Goal: Task Accomplishment & Management: Use online tool/utility

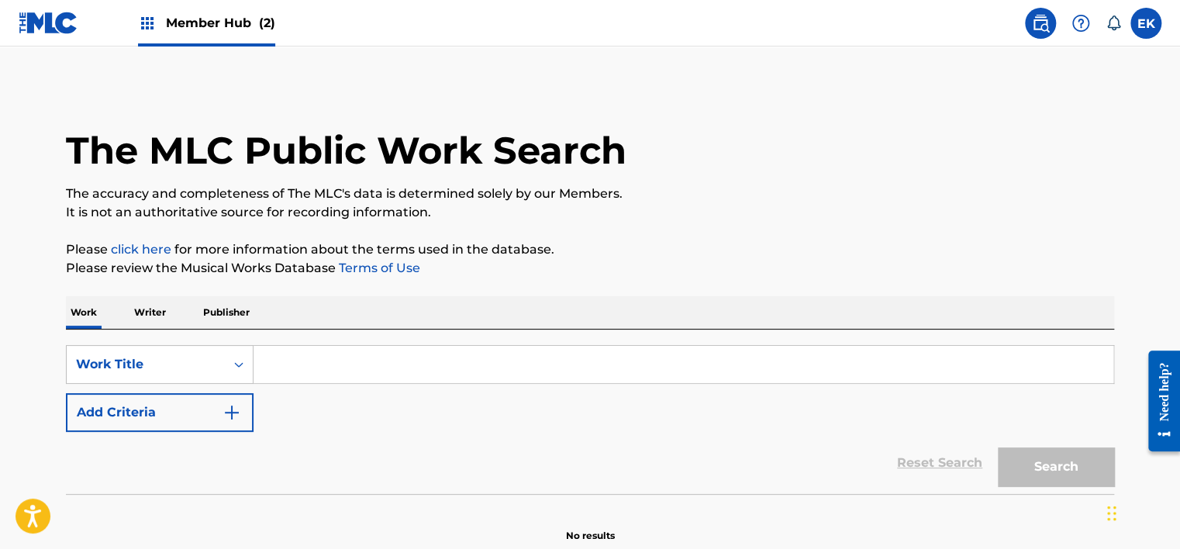
click at [198, 11] on div "Member Hub (2)" at bounding box center [206, 23] width 137 height 46
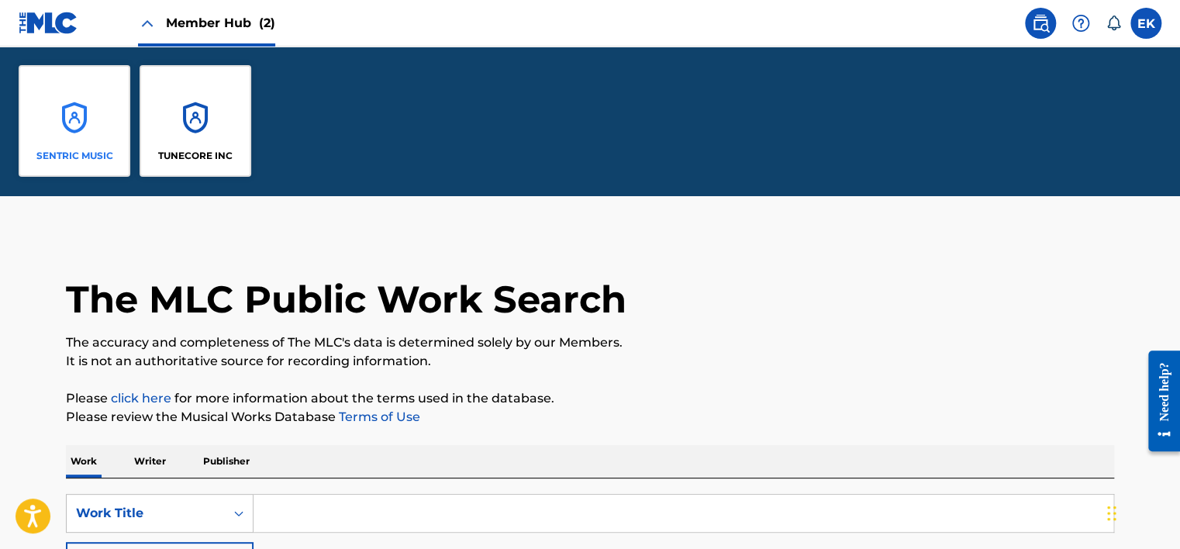
click at [50, 133] on div "SENTRIC MUSIC" at bounding box center [75, 121] width 112 height 112
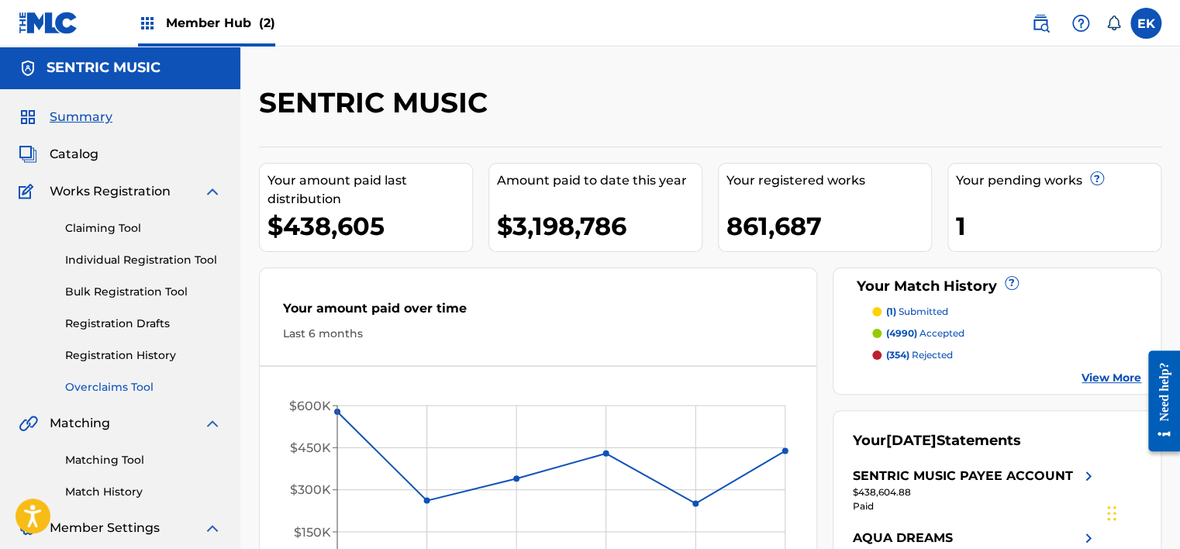
click at [102, 387] on link "Overclaims Tool" at bounding box center [143, 387] width 157 height 16
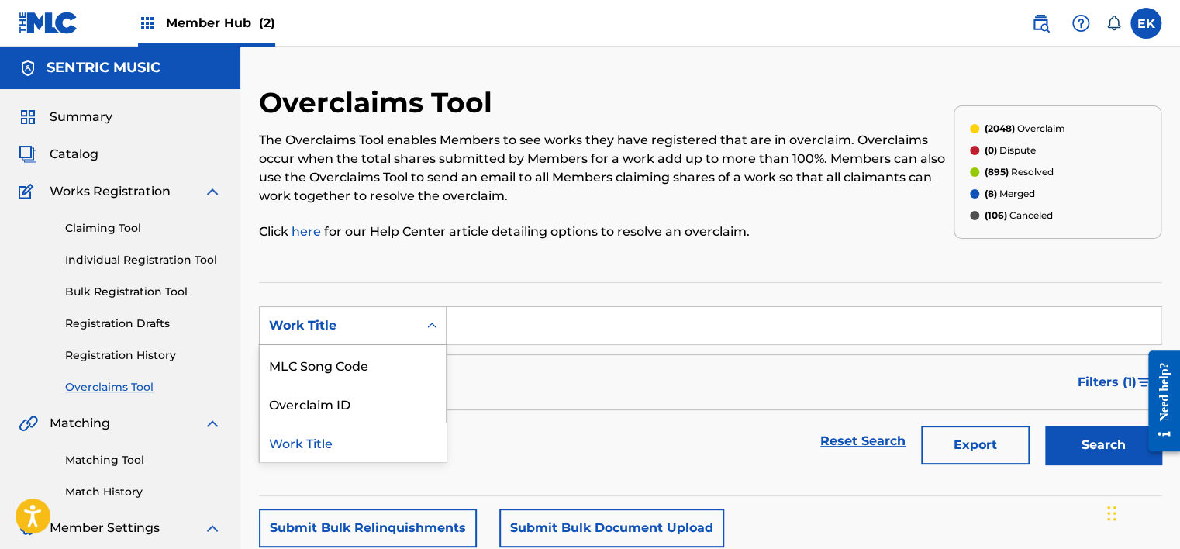
click at [410, 322] on div "Work Title" at bounding box center [339, 325] width 158 height 29
click at [568, 333] on input "Search Form" at bounding box center [803, 325] width 714 height 37
drag, startPoint x: 422, startPoint y: 321, endPoint x: 419, endPoint y: 336, distance: 16.0
click at [423, 321] on div "Search Form" at bounding box center [432, 326] width 28 height 28
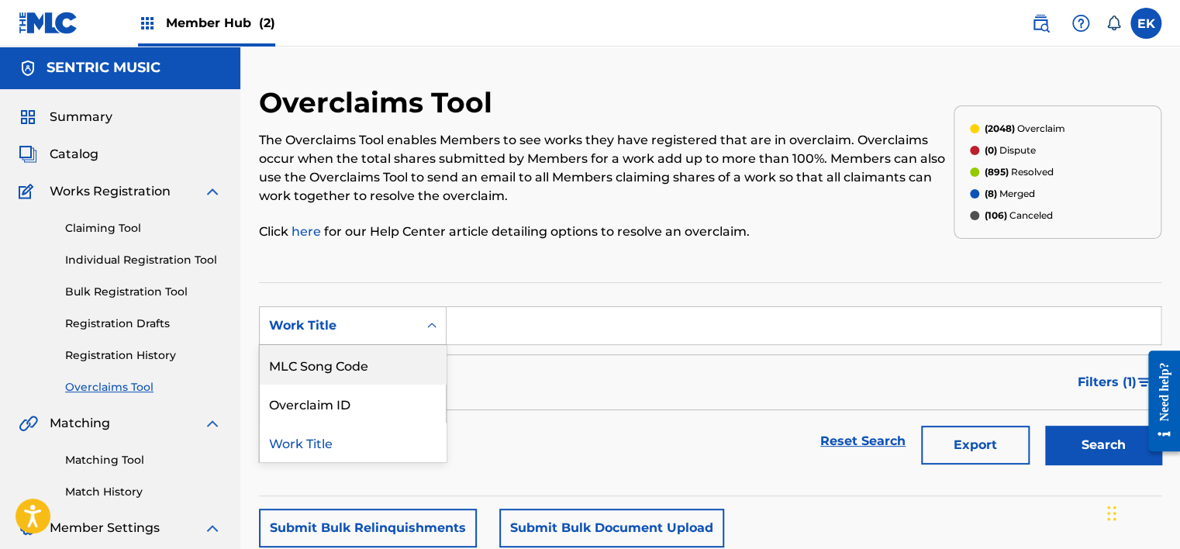
click at [395, 367] on div "MLC Song Code" at bounding box center [353, 364] width 186 height 39
click at [480, 329] on input "Search Form" at bounding box center [803, 325] width 714 height 37
paste input "AY8P1N"
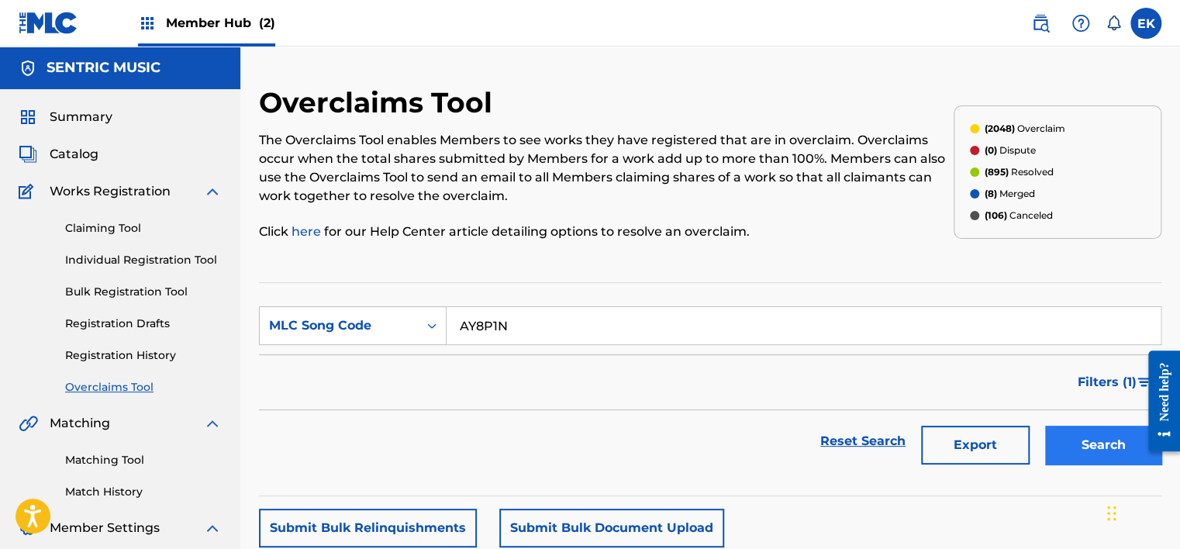
type input "AY8P1N"
click at [1094, 428] on button "Search" at bounding box center [1103, 445] width 116 height 39
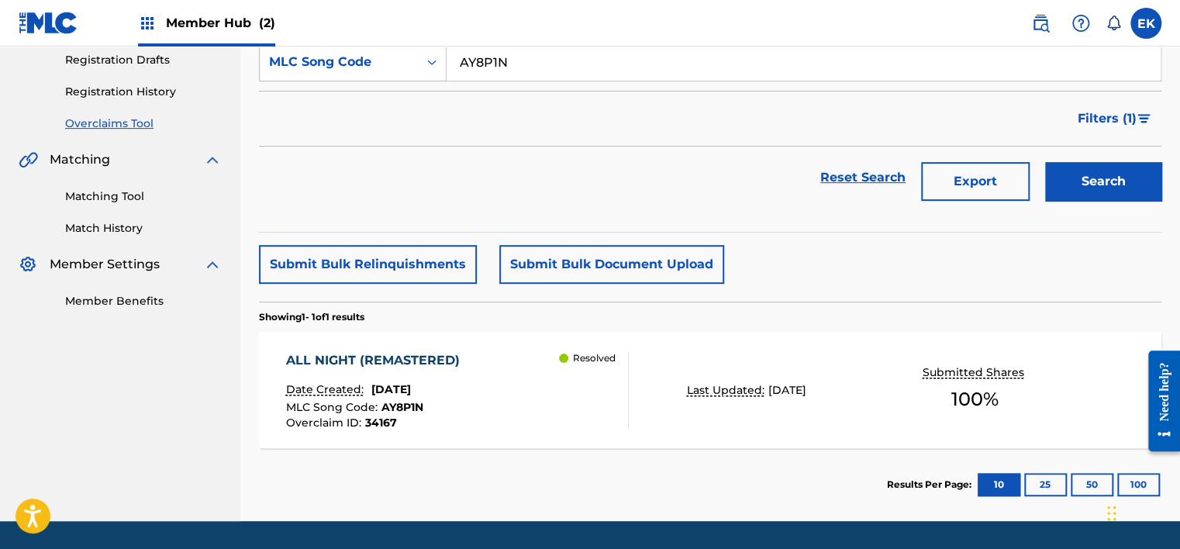
scroll to position [309, 0]
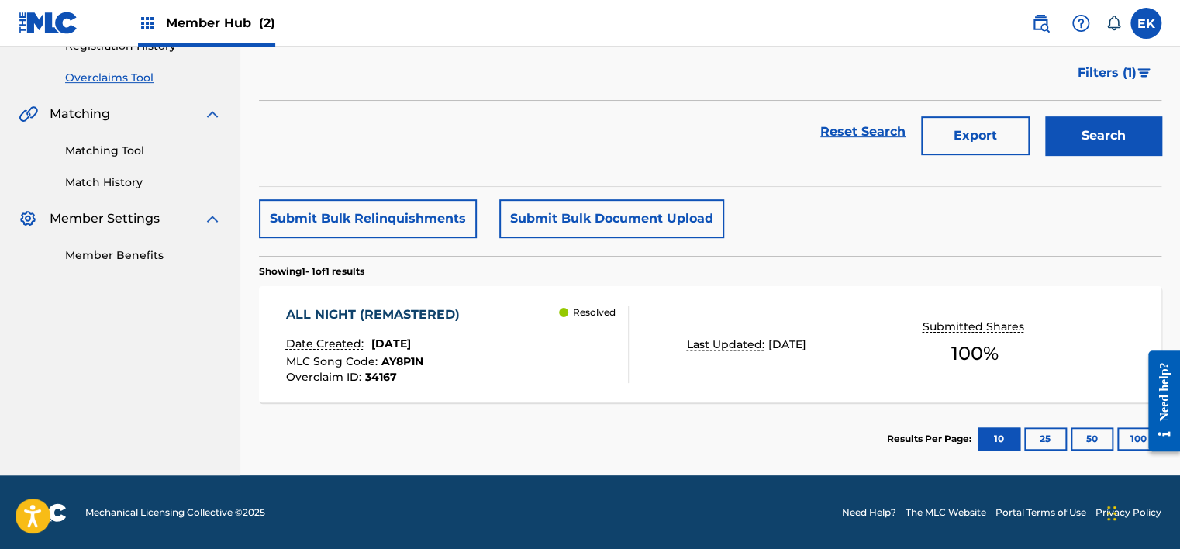
click at [482, 360] on div "ALL NIGHT (REMASTERED) Date Created: [DATE] MLC Song Code : AY8P1N Overclaim ID…" at bounding box center [457, 344] width 343 height 78
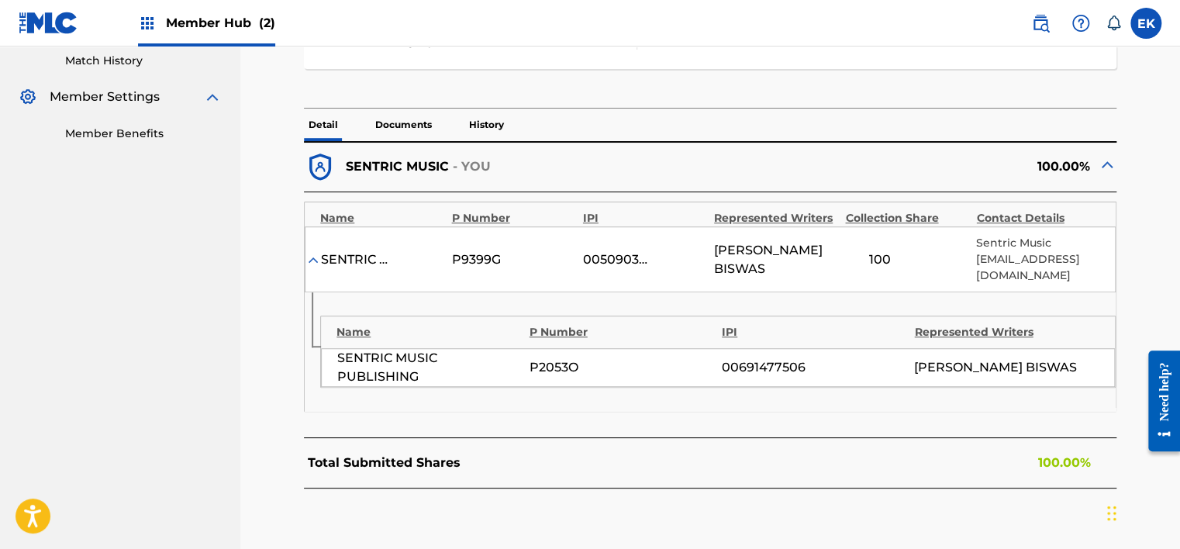
scroll to position [465, 0]
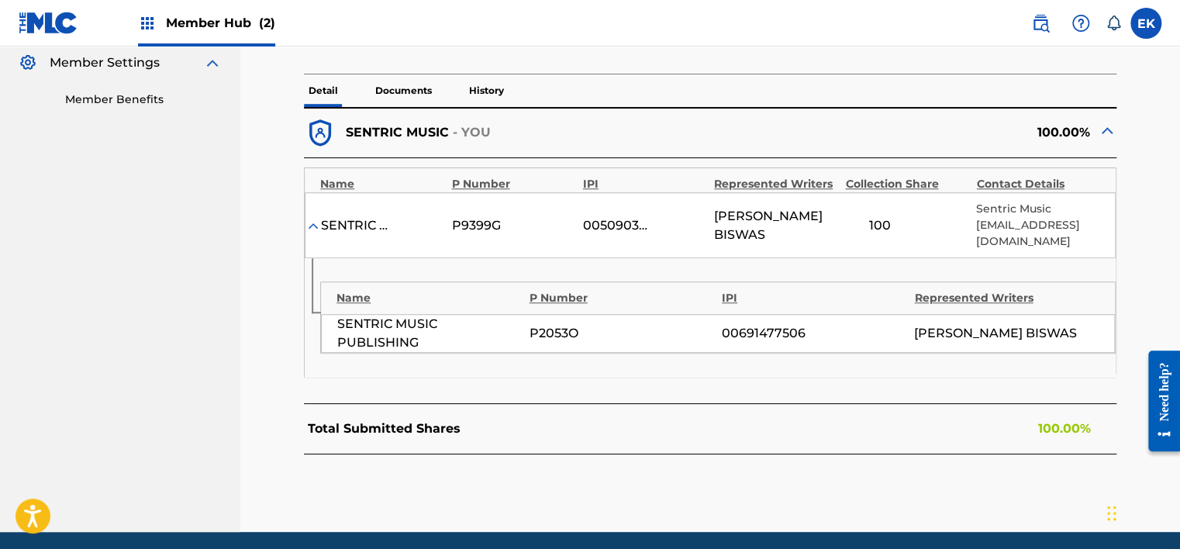
click at [206, 19] on span "Member Hub (2)" at bounding box center [220, 23] width 109 height 18
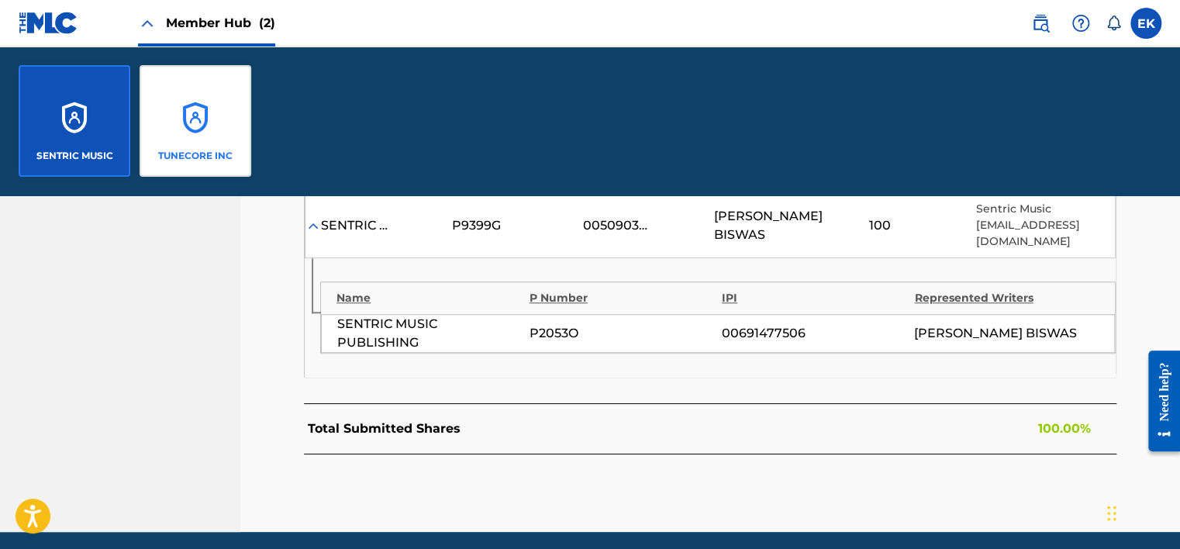
click at [223, 130] on div "TUNECORE INC" at bounding box center [196, 121] width 112 height 112
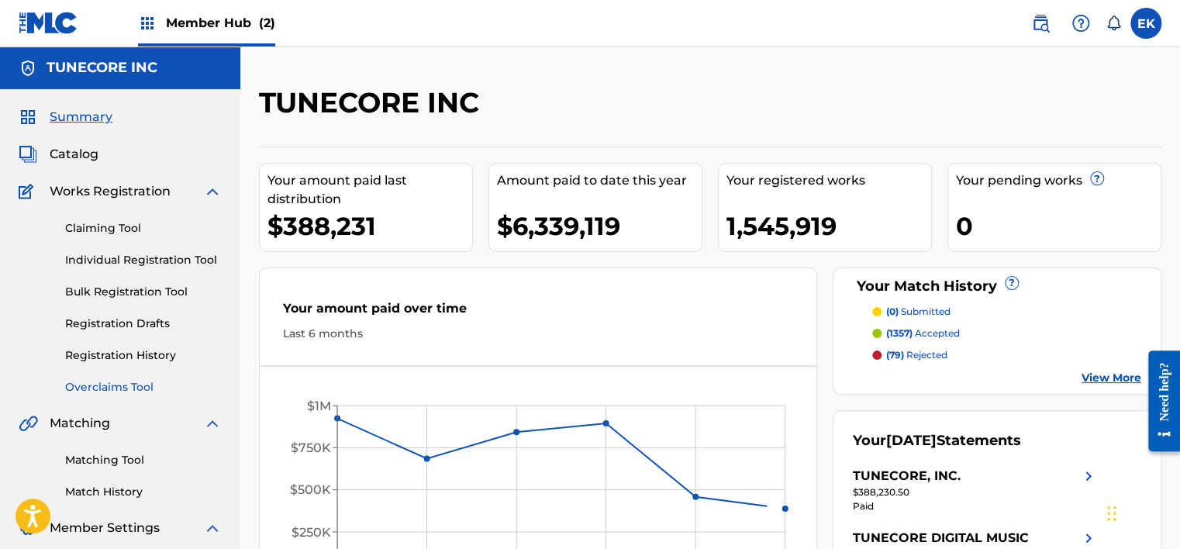
click at [127, 386] on link "Overclaims Tool" at bounding box center [143, 387] width 157 height 16
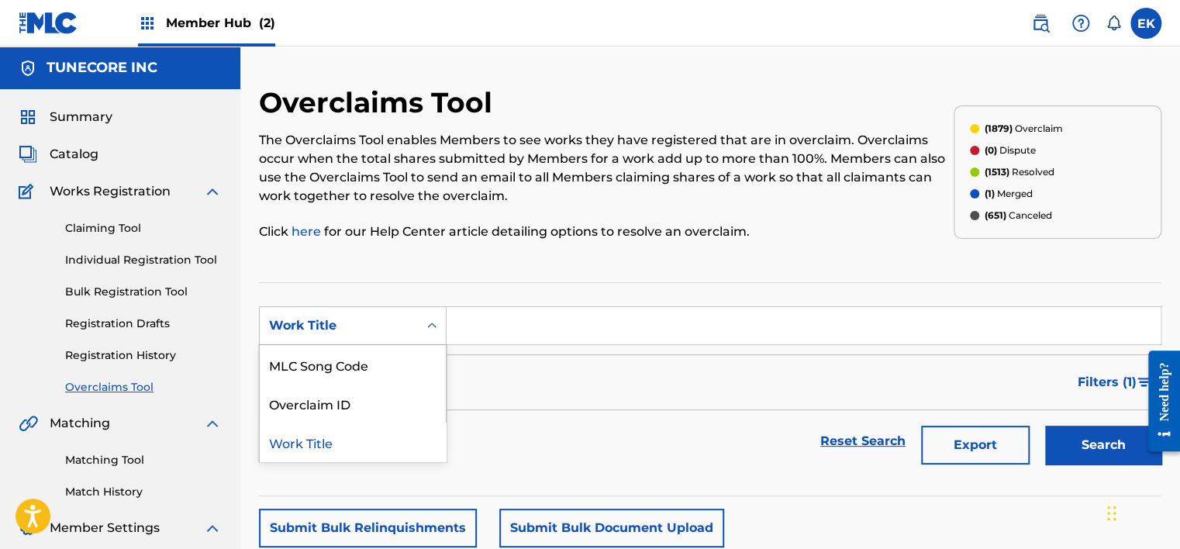
drag, startPoint x: 391, startPoint y: 320, endPoint x: 353, endPoint y: 364, distance: 57.7
click at [387, 324] on div "Work Title" at bounding box center [339, 325] width 140 height 19
click at [350, 366] on div "MLC Song Code" at bounding box center [353, 364] width 186 height 39
click at [481, 327] on input "Search Form" at bounding box center [803, 325] width 714 height 37
paste input "AY8P1N"
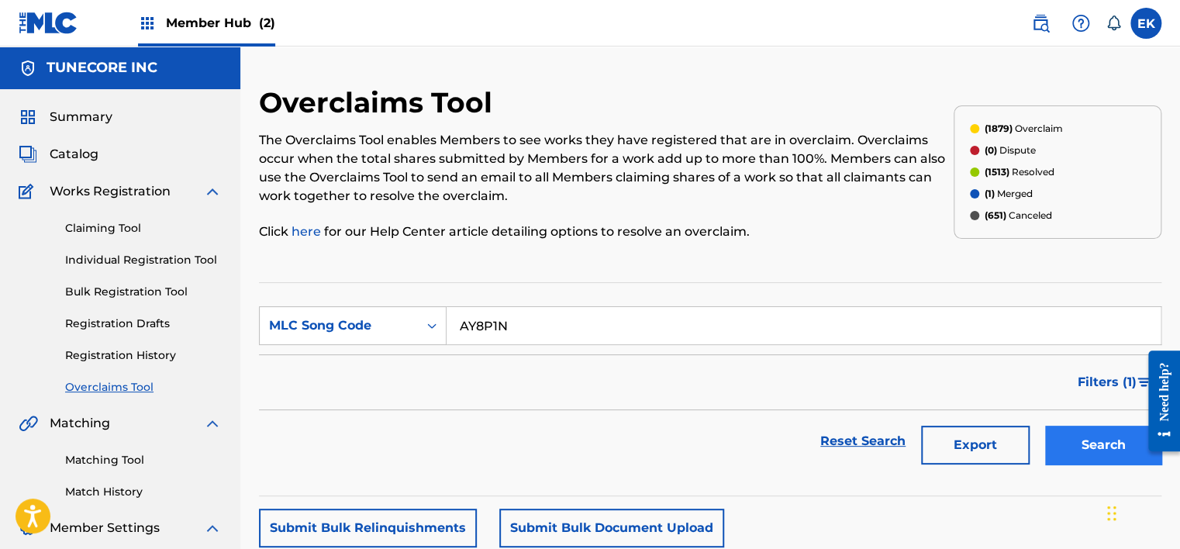
type input "AY8P1N"
drag, startPoint x: 1087, startPoint y: 443, endPoint x: 1027, endPoint y: 453, distance: 61.2
click at [1088, 443] on button "Search" at bounding box center [1103, 445] width 116 height 39
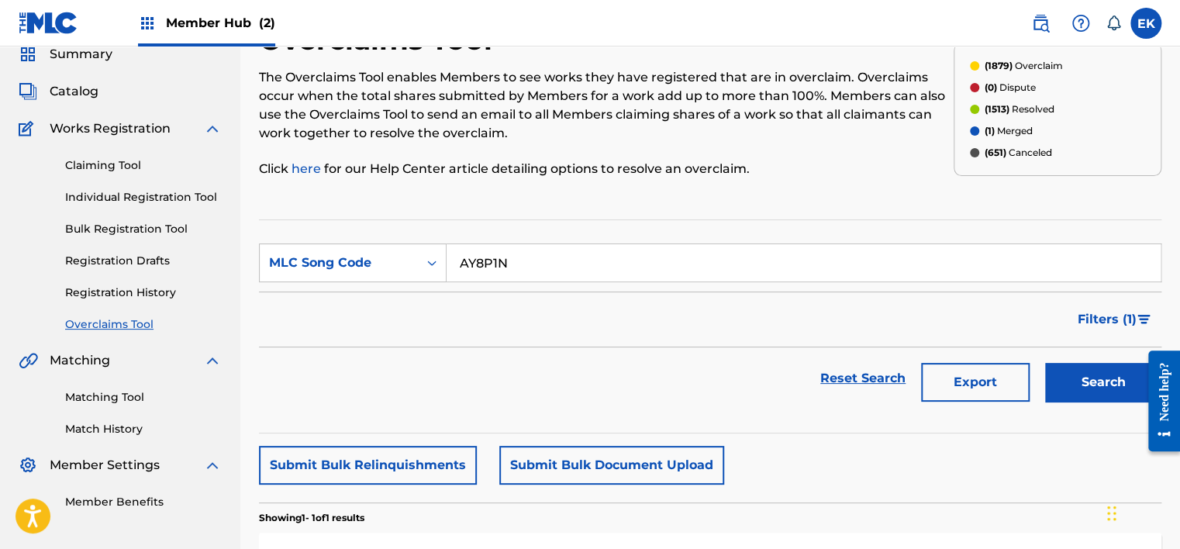
scroll to position [233, 0]
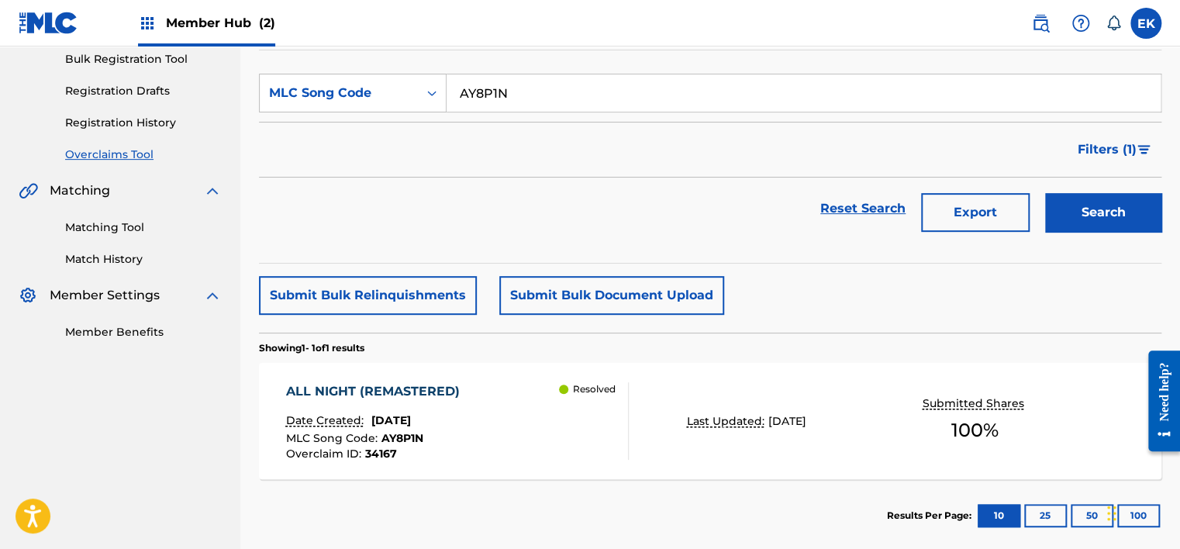
click at [553, 457] on div "ALL NIGHT (REMASTERED) Date Created: [DATE] MLC Song Code : AY8P1N Overclaim ID…" at bounding box center [457, 421] width 343 height 78
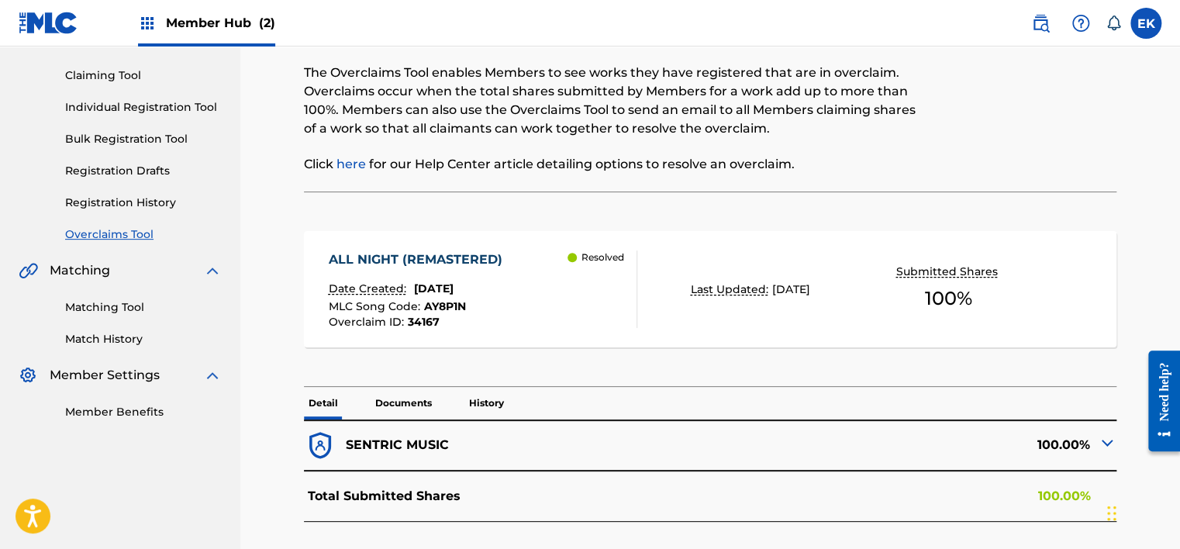
scroll to position [198, 0]
